Goal: Communication & Community: Connect with others

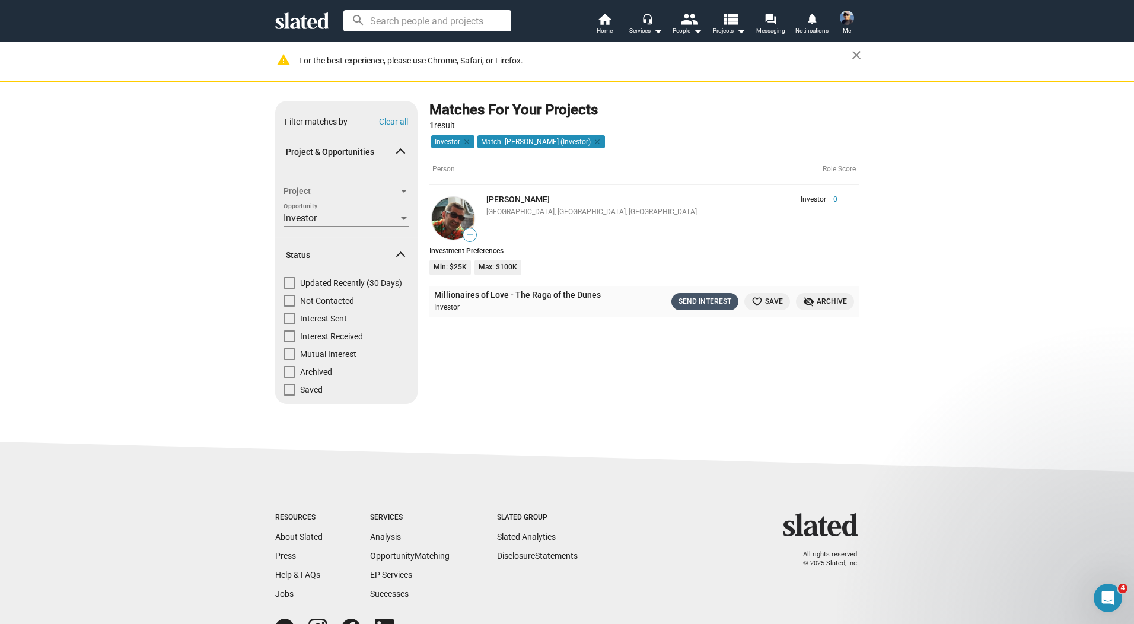
click at [693, 304] on div "Send Interest" at bounding box center [705, 301] width 53 height 12
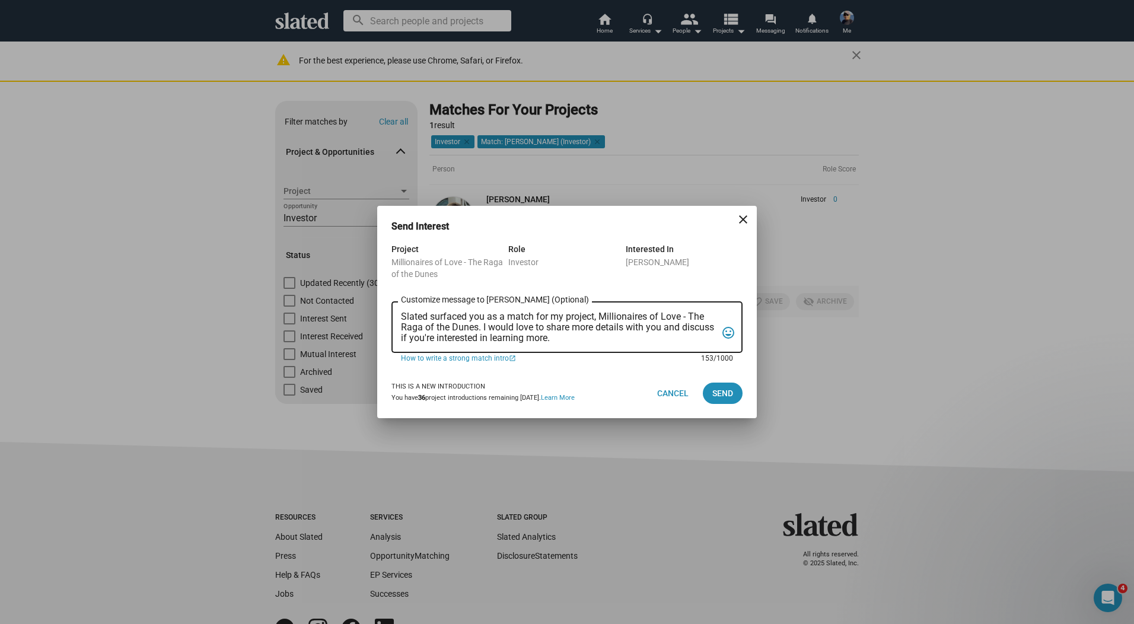
drag, startPoint x: 563, startPoint y: 337, endPoint x: 373, endPoint y: 307, distance: 191.6
click at [373, 307] on div "Send Interest close Project Millionaires of Love - The Raga of the Dunes Role I…" at bounding box center [567, 312] width 1134 height 624
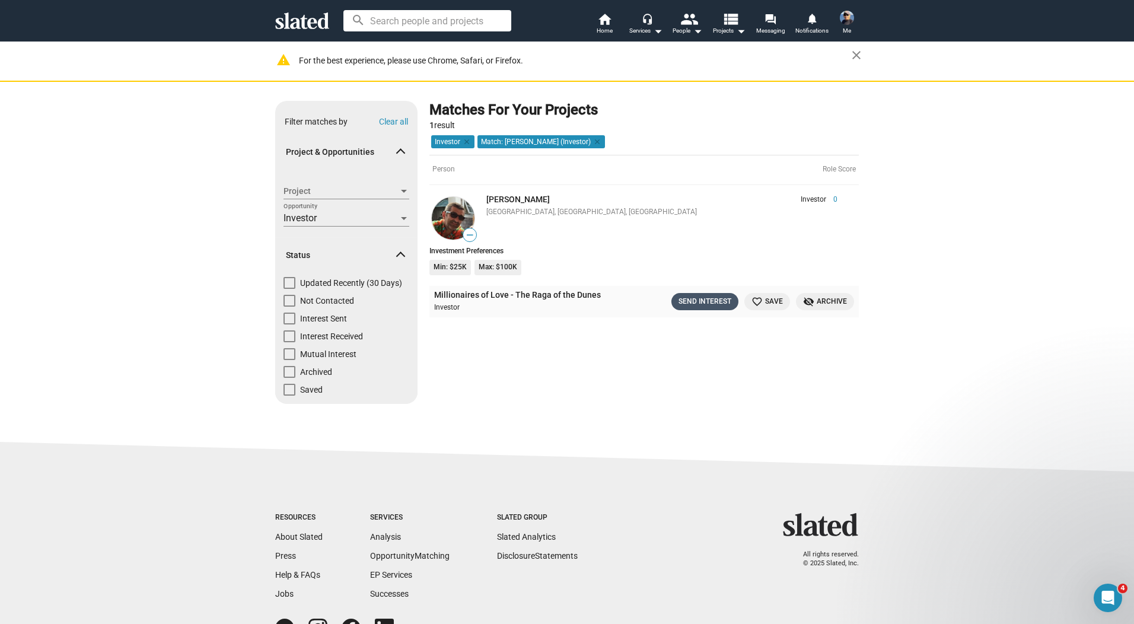
click at [691, 304] on div "Send Interest" at bounding box center [705, 301] width 53 height 12
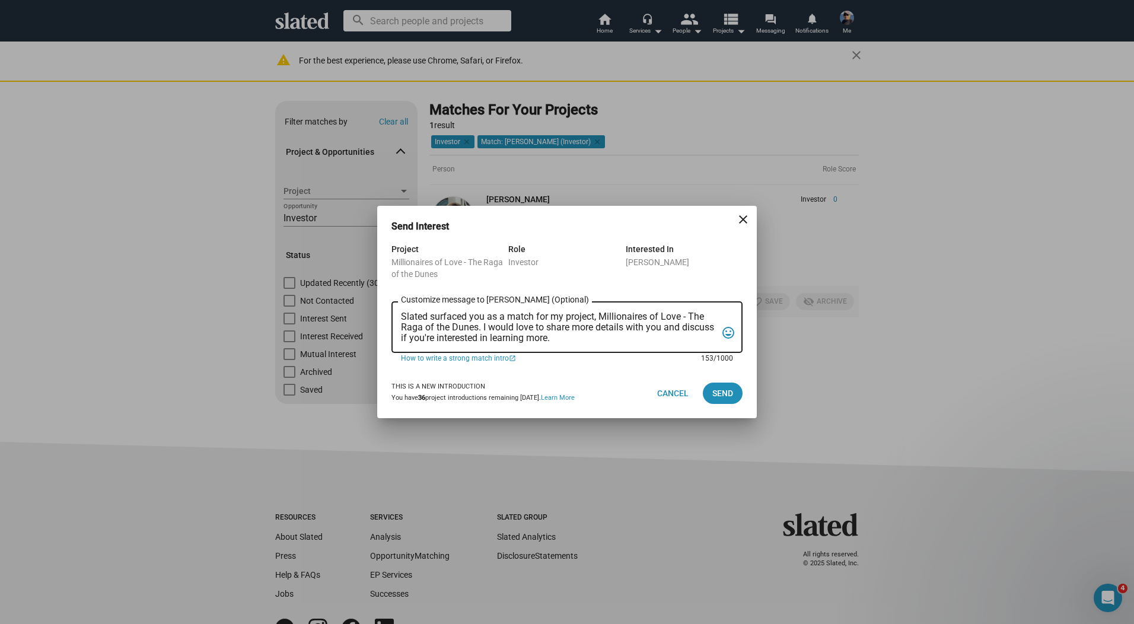
drag, startPoint x: 556, startPoint y: 334, endPoint x: 389, endPoint y: 316, distance: 168.3
click at [389, 316] on div "Project Millionaires of Love - The Raga of the Dunes Role Investor Interested I…" at bounding box center [567, 305] width 380 height 126
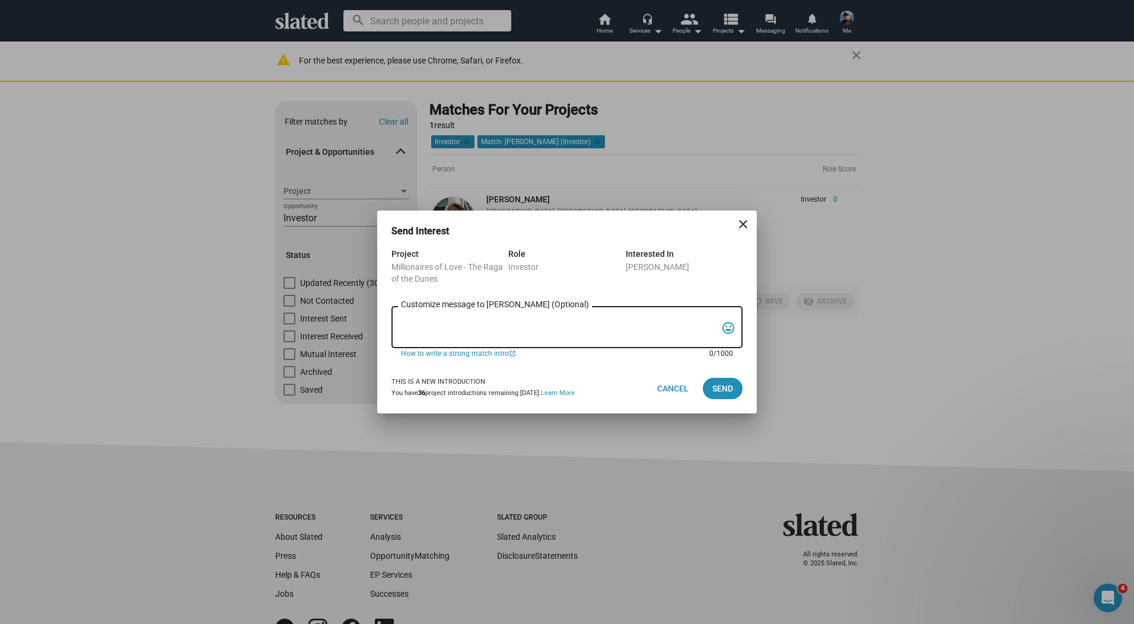
paste textarea "Greetings [PERSON_NAME], since you like unique and powerful projects, Slated su…"
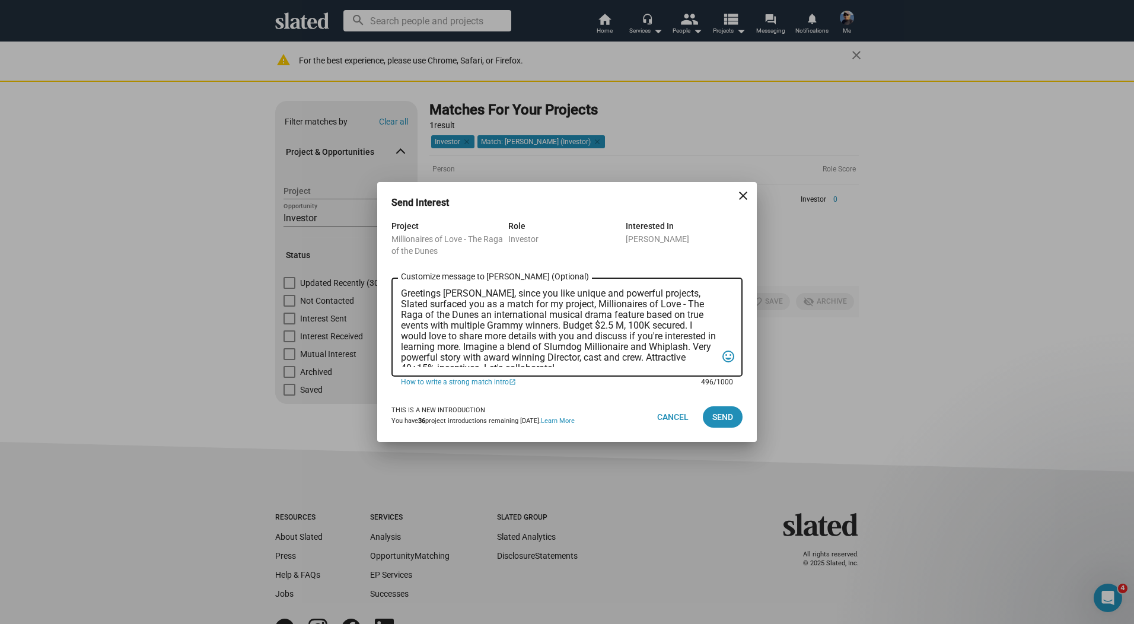
click at [475, 295] on textarea "Greetings [PERSON_NAME], since you like unique and powerful projects, Slated su…" at bounding box center [559, 327] width 316 height 79
drag, startPoint x: 478, startPoint y: 292, endPoint x: 661, endPoint y: 290, distance: 182.8
click at [661, 290] on textarea "Greetings [PERSON_NAME], since you like unique and powerful projects, Slated su…" at bounding box center [559, 327] width 316 height 79
type textarea "Greetings [PERSON_NAME], Slated surfaced you as a match for my project, Million…"
click at [723, 414] on span "Send" at bounding box center [723, 416] width 21 height 21
